Goal: Communication & Community: Connect with others

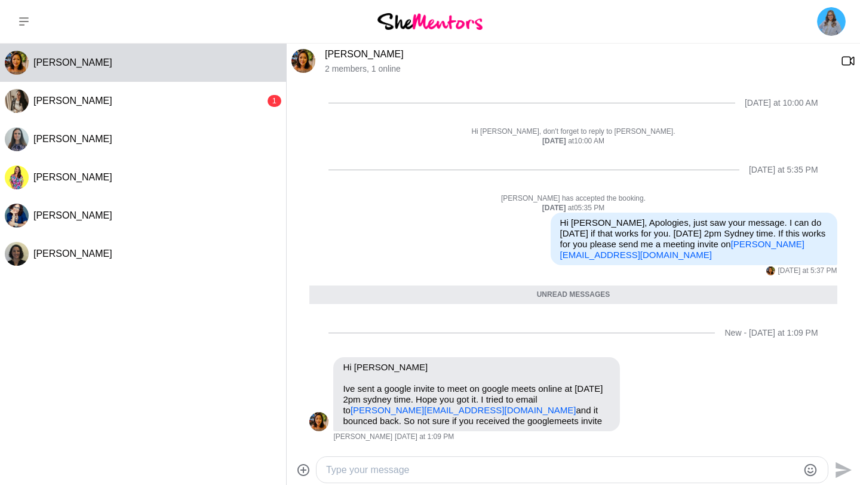
scroll to position [233, 0]
click at [410, 472] on textarea "Type your message" at bounding box center [562, 470] width 472 height 14
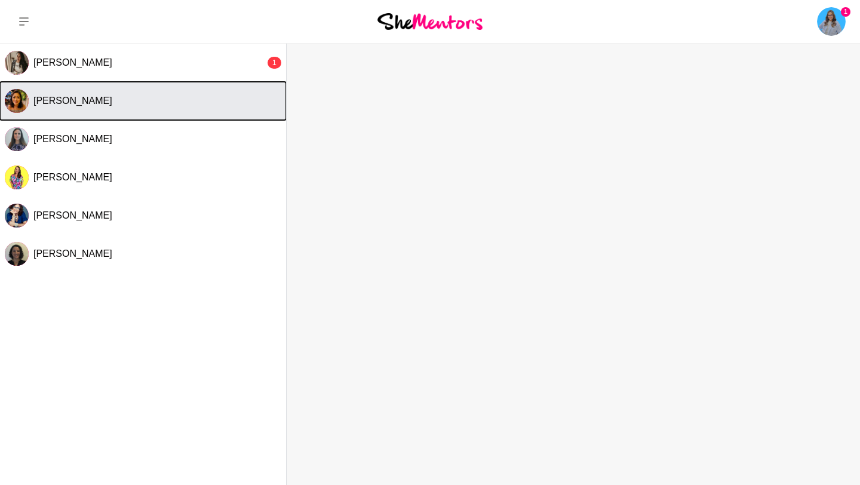
click at [193, 106] on div "[PERSON_NAME]" at bounding box center [157, 101] width 248 height 12
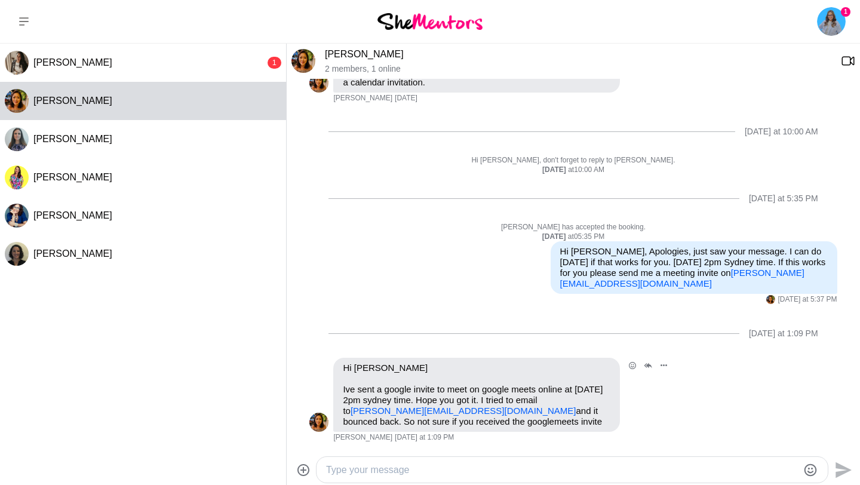
scroll to position [205, 0]
click at [430, 472] on textarea "Type your message" at bounding box center [562, 470] width 472 height 14
type textarea "H"
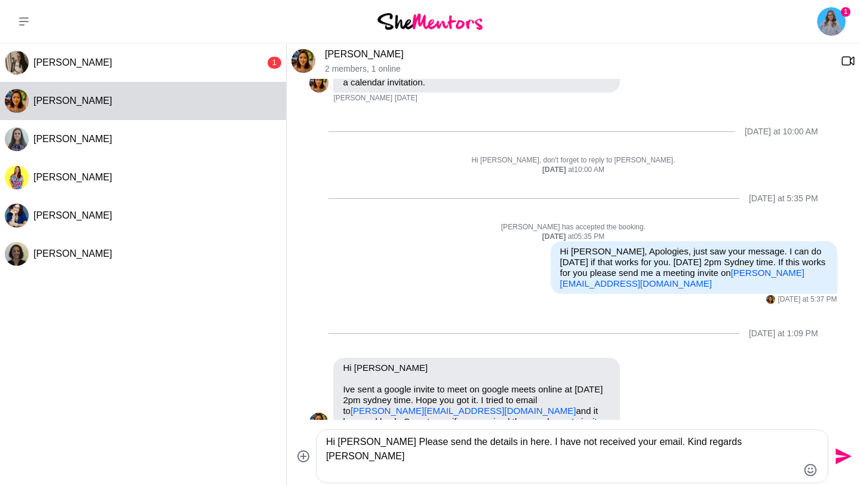
type textarea "Hi [PERSON_NAME] Please send the details in here. I have not received your emai…"
click at [847, 456] on icon "Send" at bounding box center [843, 456] width 16 height 16
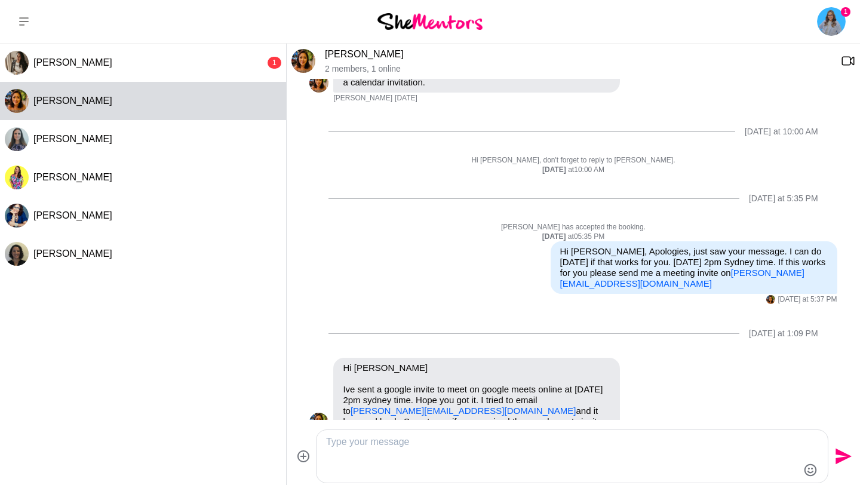
scroll to position [311, 0]
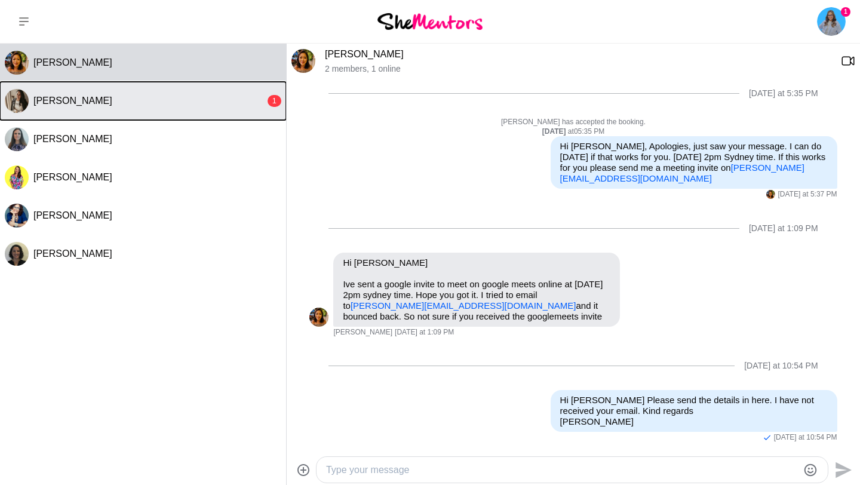
click at [145, 99] on div "[PERSON_NAME]" at bounding box center [149, 101] width 232 height 12
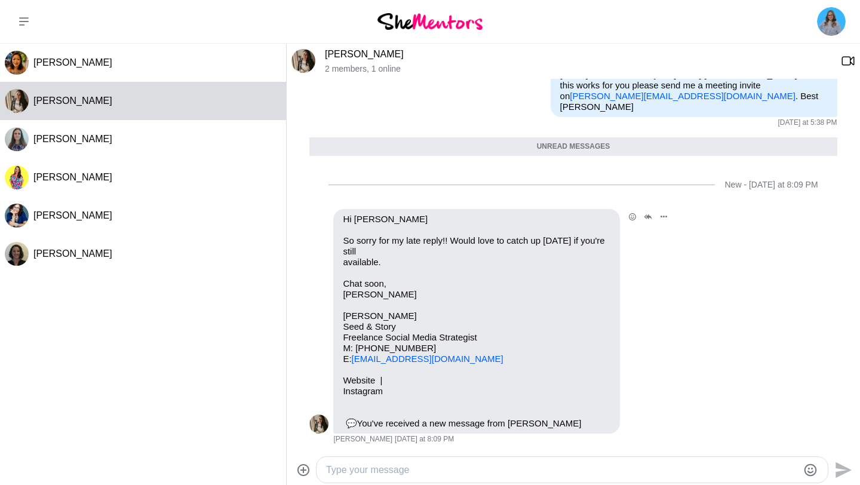
scroll to position [427, 0]
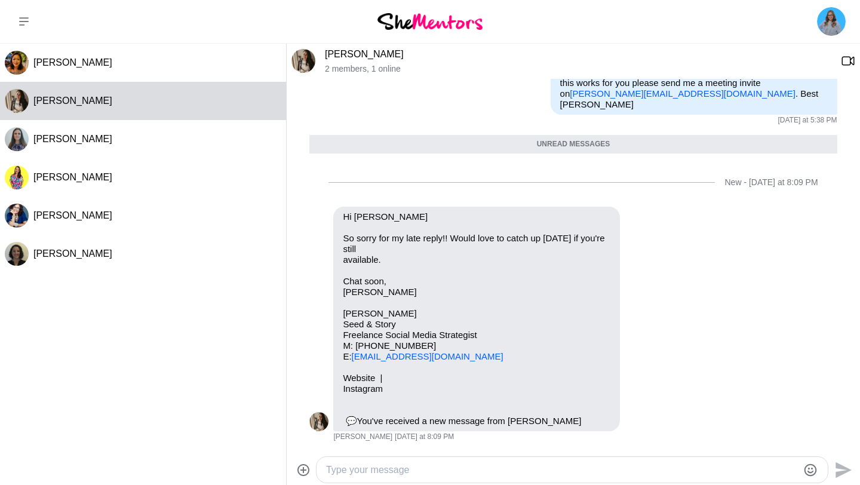
click at [416, 462] on div at bounding box center [562, 470] width 472 height 16
click at [407, 471] on textarea "Type your message" at bounding box center [562, 470] width 472 height 14
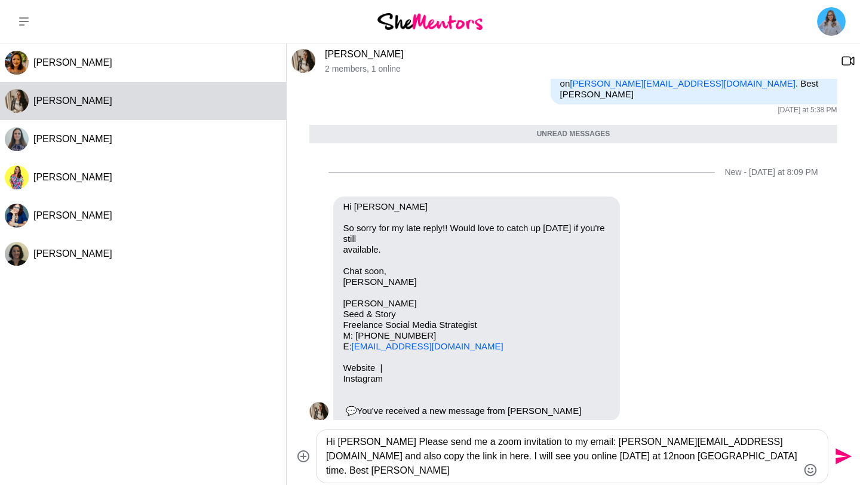
type textarea "Hi [PERSON_NAME] Please send me a zoom invitation to my email: [PERSON_NAME][EM…"
click at [843, 459] on icon "Send" at bounding box center [843, 456] width 16 height 16
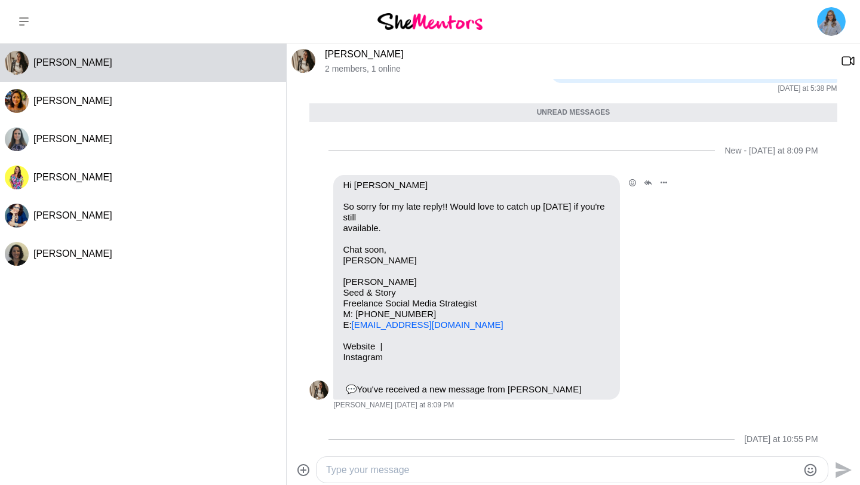
scroll to position [439, 0]
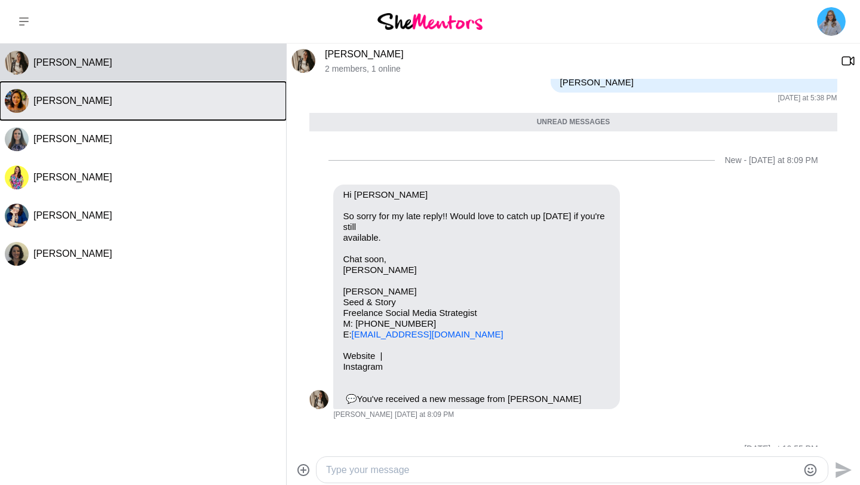
click at [176, 108] on button "[PERSON_NAME]" at bounding box center [143, 101] width 286 height 38
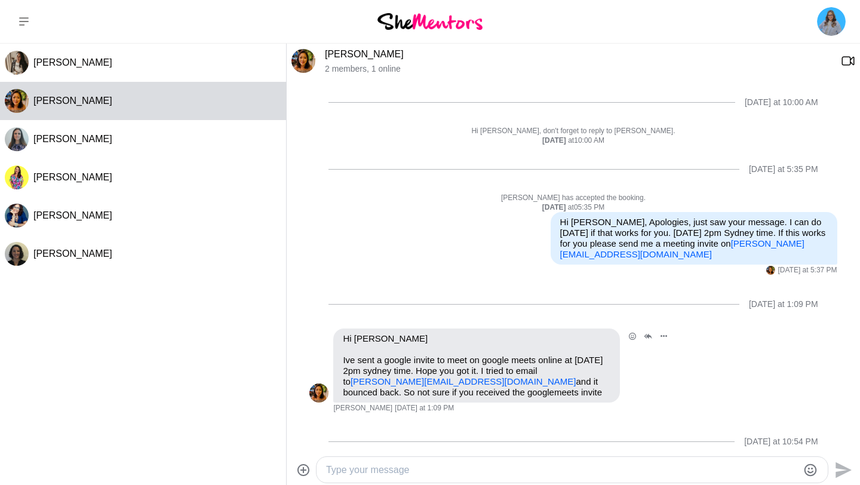
scroll to position [311, 0]
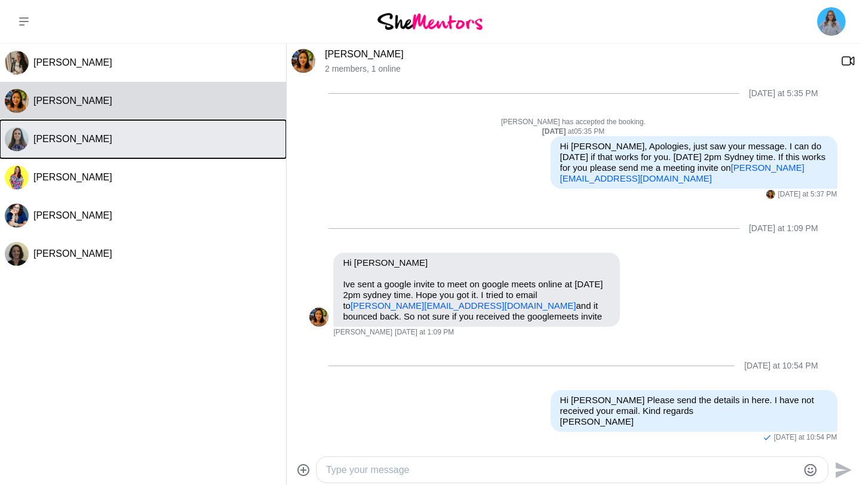
click at [139, 139] on div "[PERSON_NAME]" at bounding box center [157, 139] width 248 height 12
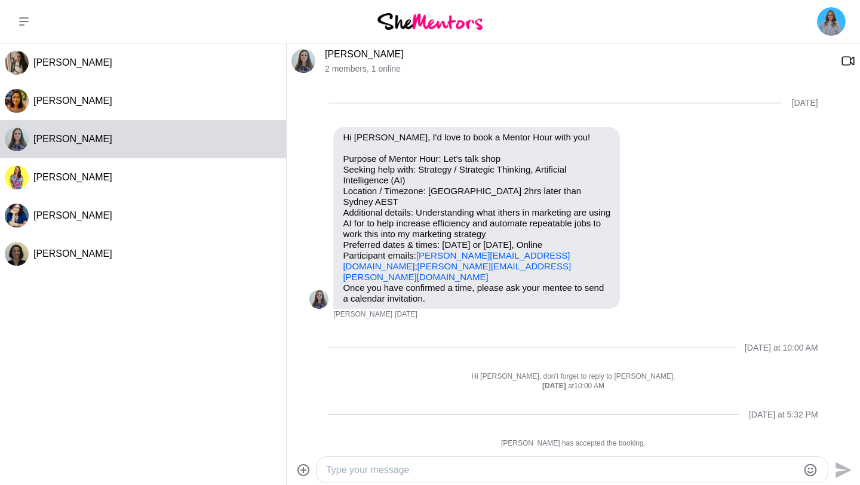
scroll to position [57, 0]
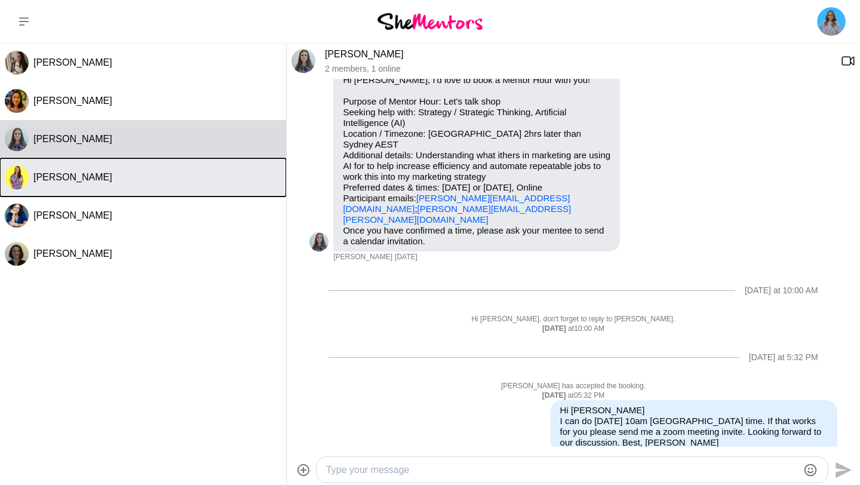
click at [127, 176] on div "[PERSON_NAME]" at bounding box center [157, 177] width 248 height 12
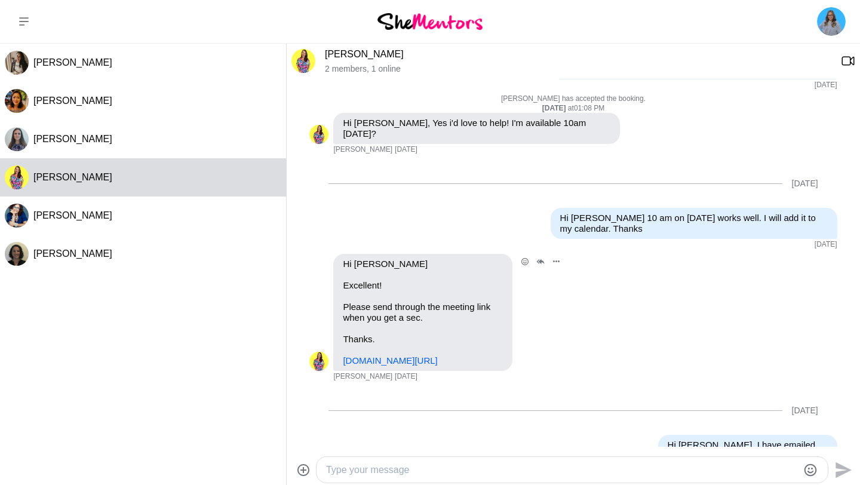
scroll to position [220, 0]
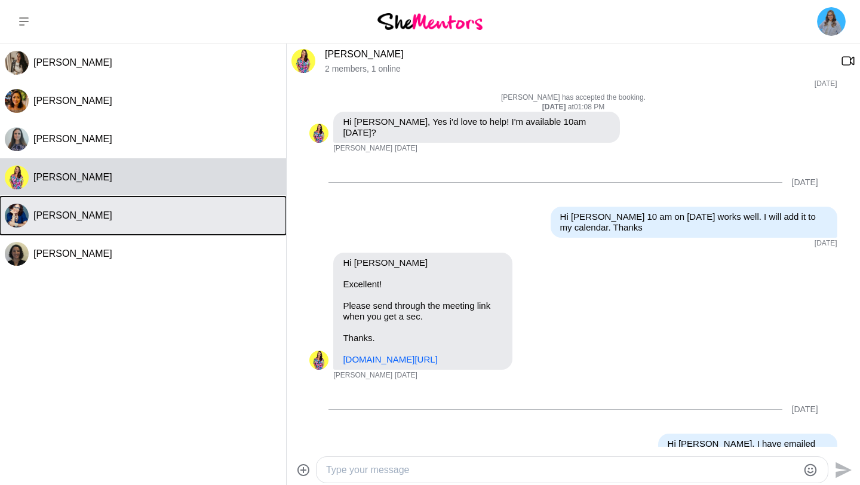
click at [190, 205] on button "[PERSON_NAME]" at bounding box center [143, 215] width 286 height 38
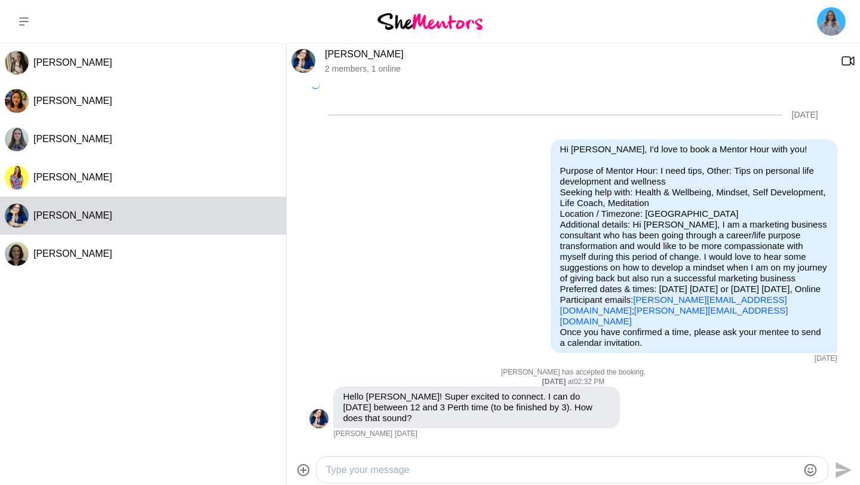
scroll to position [360, 0]
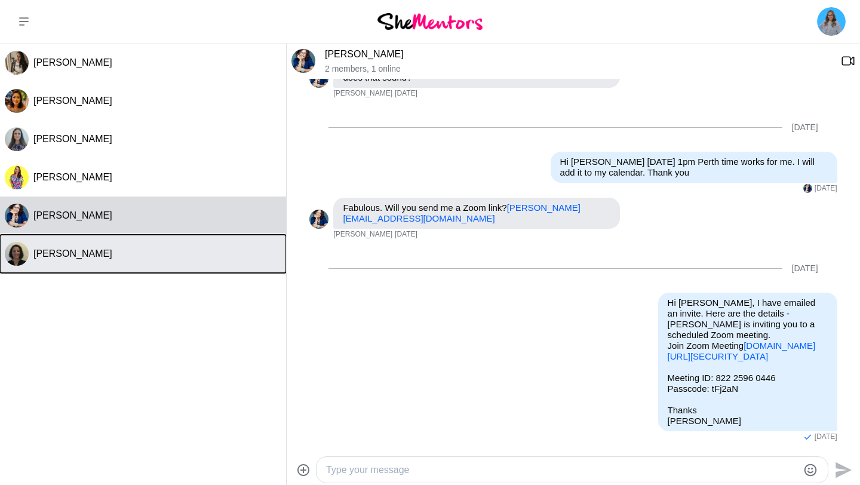
click at [130, 250] on div "[PERSON_NAME]" at bounding box center [157, 254] width 248 height 12
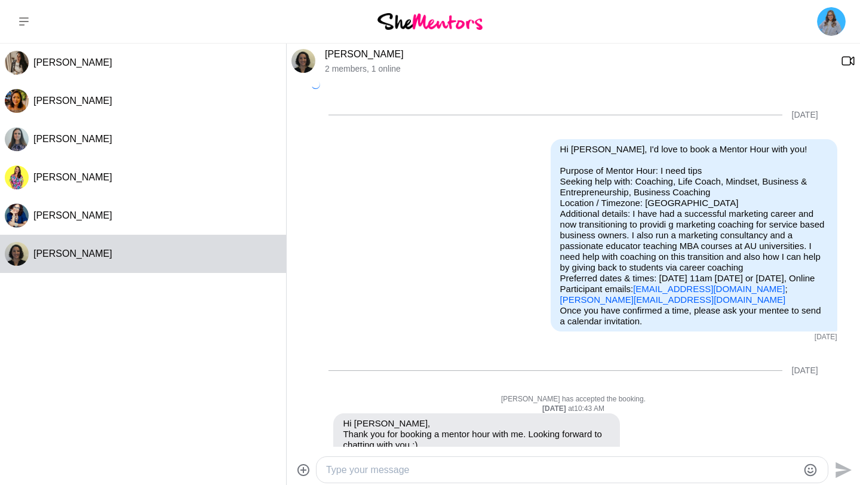
scroll to position [1008, 0]
